Goal: Transaction & Acquisition: Obtain resource

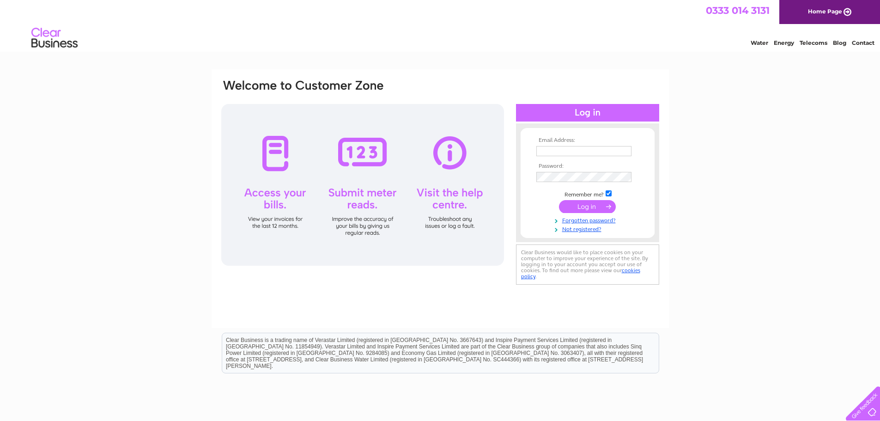
type input "james.robinson@goalsev.com"
click at [578, 209] on input "submit" at bounding box center [587, 206] width 57 height 13
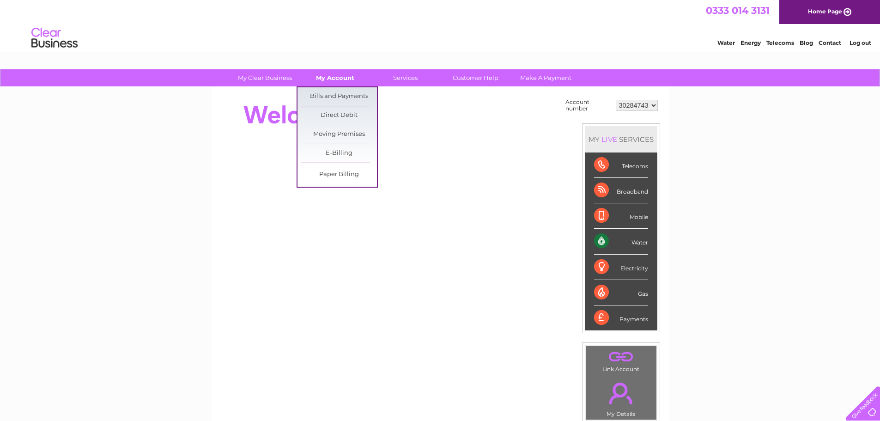
click at [342, 80] on link "My Account" at bounding box center [335, 77] width 76 height 17
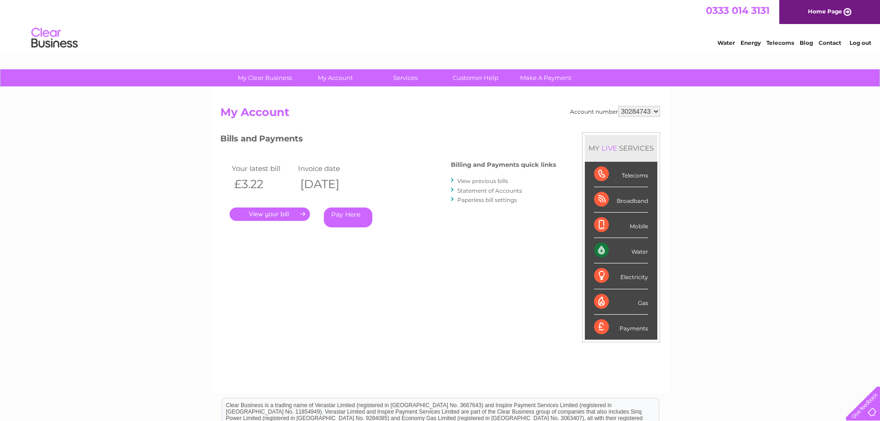
click at [280, 211] on link "." at bounding box center [269, 213] width 80 height 13
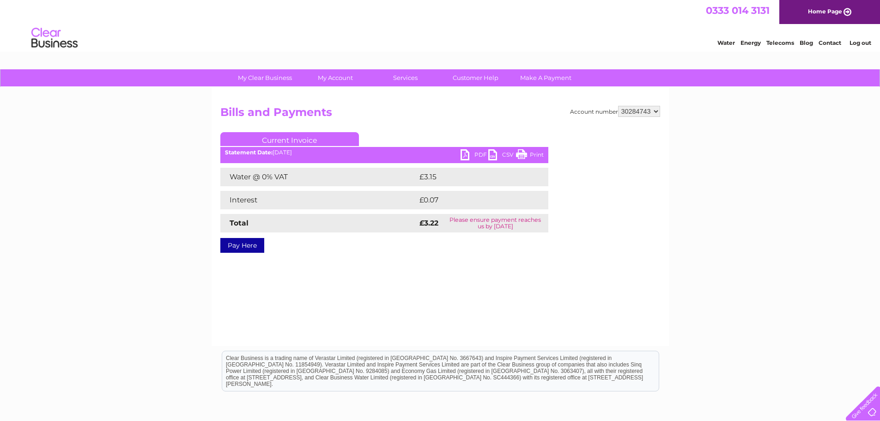
click at [473, 153] on link "PDF" at bounding box center [474, 155] width 28 height 13
click at [476, 155] on link "PDF" at bounding box center [474, 155] width 28 height 13
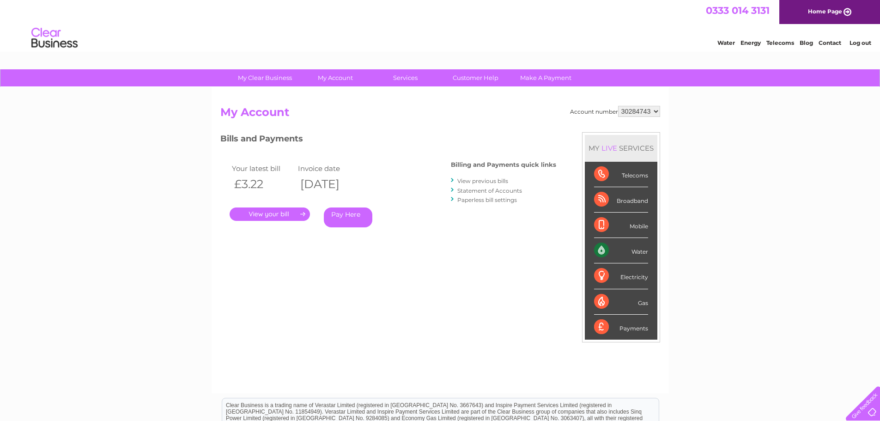
click at [471, 192] on link "Statement of Accounts" at bounding box center [489, 190] width 65 height 7
click at [470, 191] on link "Statement of Accounts" at bounding box center [489, 190] width 65 height 7
click at [471, 188] on link "Statement of Accounts" at bounding box center [489, 190] width 65 height 7
click at [487, 181] on link "View previous bills" at bounding box center [482, 180] width 51 height 7
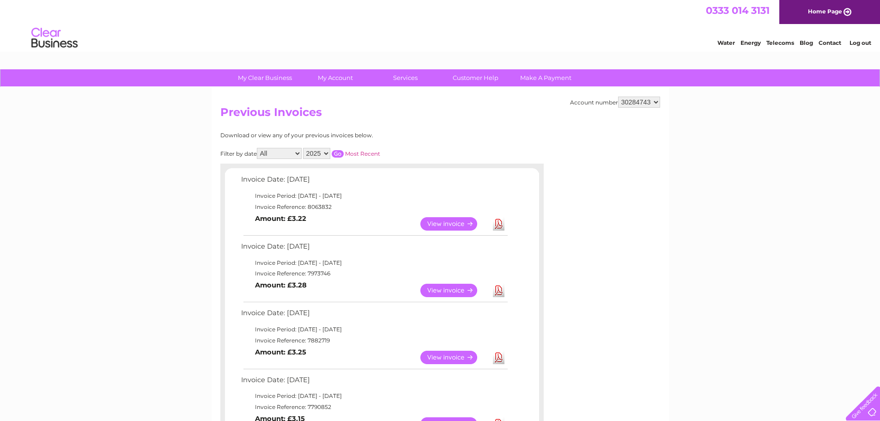
click at [497, 358] on link "Download" at bounding box center [499, 356] width 12 height 13
click at [500, 292] on link "Download" at bounding box center [499, 289] width 12 height 13
